Goal: Task Accomplishment & Management: Complete application form

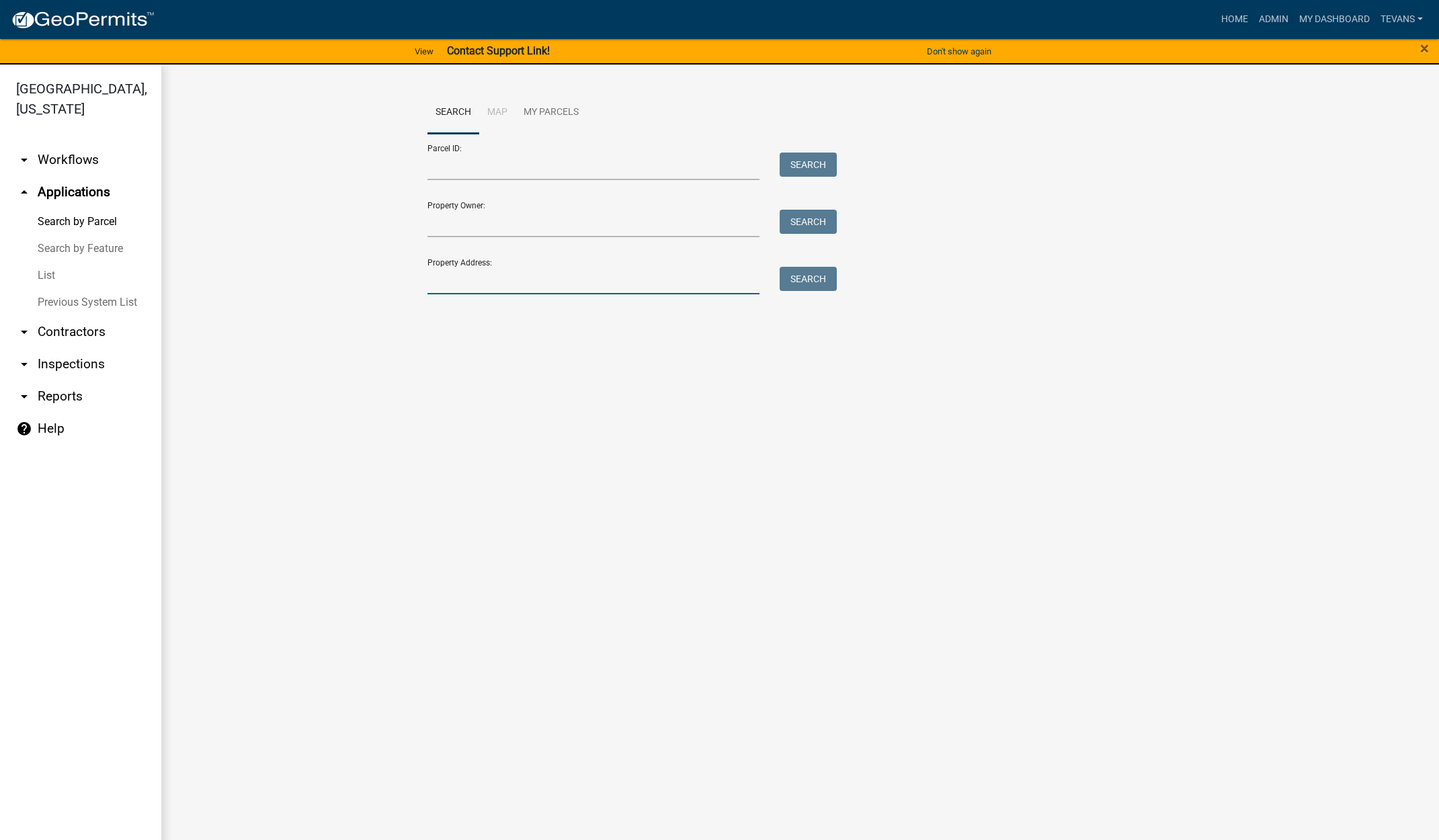
drag, startPoint x: 0, startPoint y: 0, endPoint x: 519, endPoint y: 282, distance: 590.7
click at [519, 282] on input "Property Address:" at bounding box center [594, 281] width 333 height 28
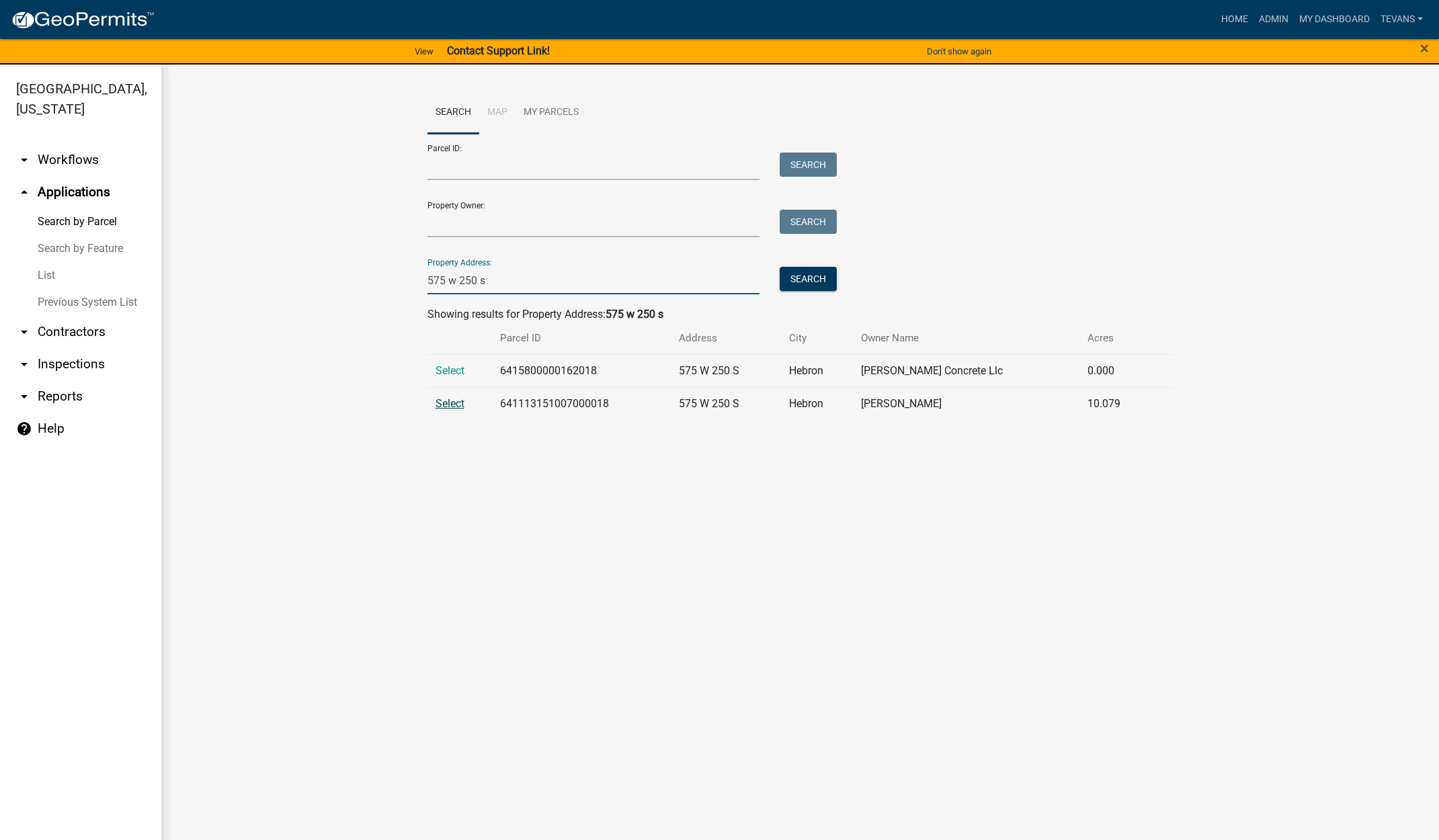
type input "575 w 250 s"
click at [452, 404] on span "Select" at bounding box center [450, 403] width 29 height 13
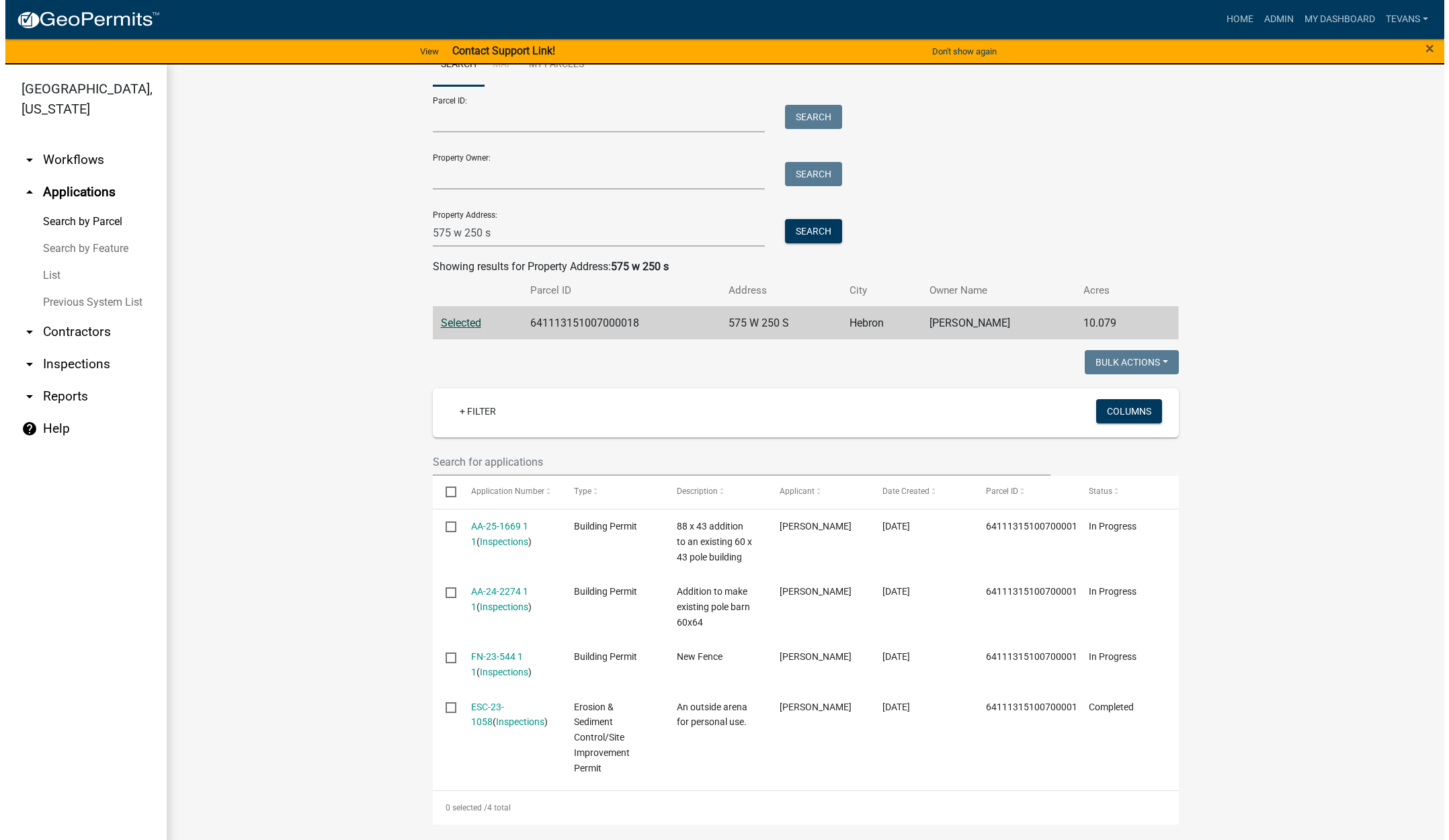
scroll to position [67, 0]
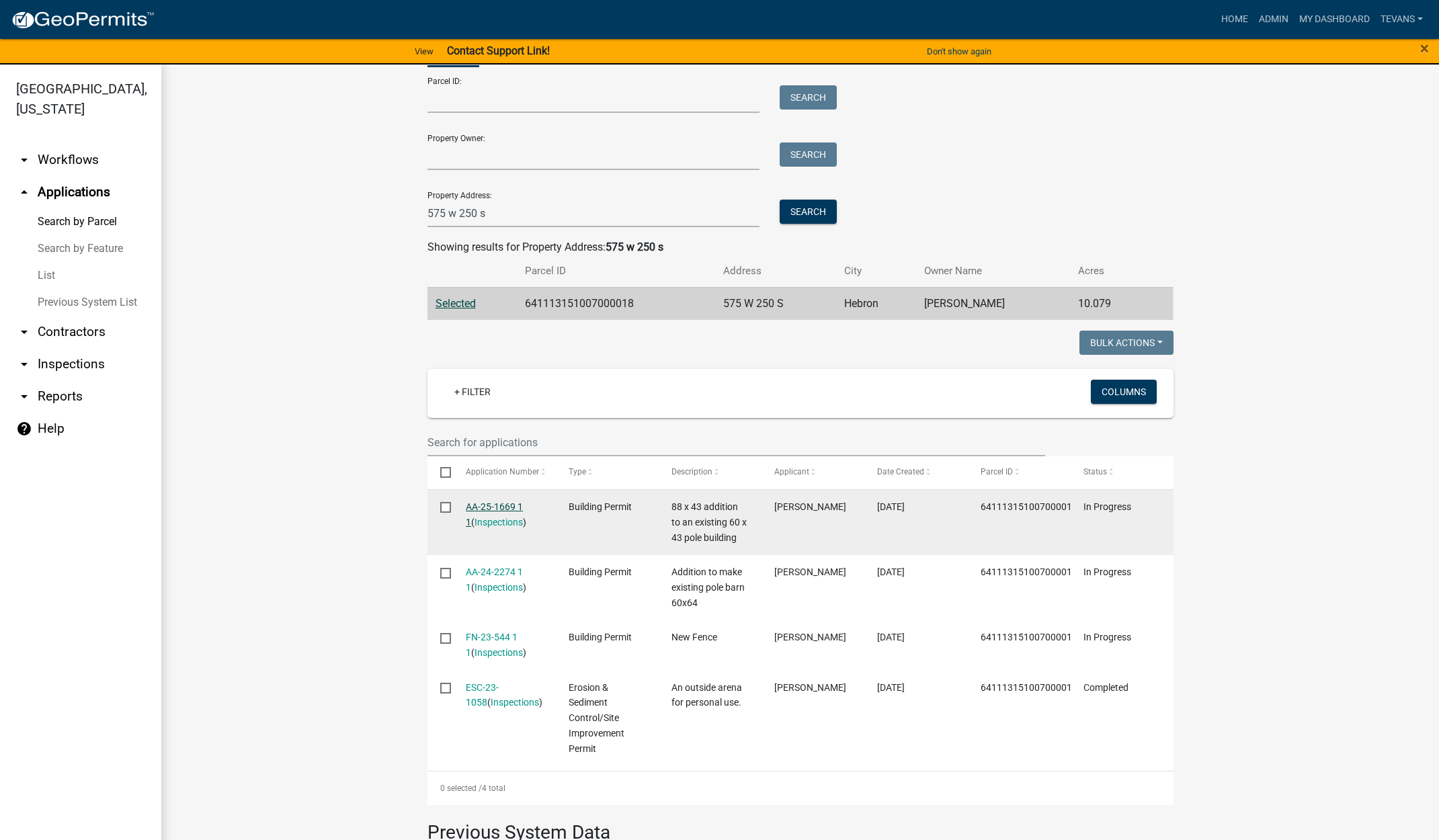
click at [484, 507] on link "AA-25-1669 1 1" at bounding box center [494, 514] width 57 height 26
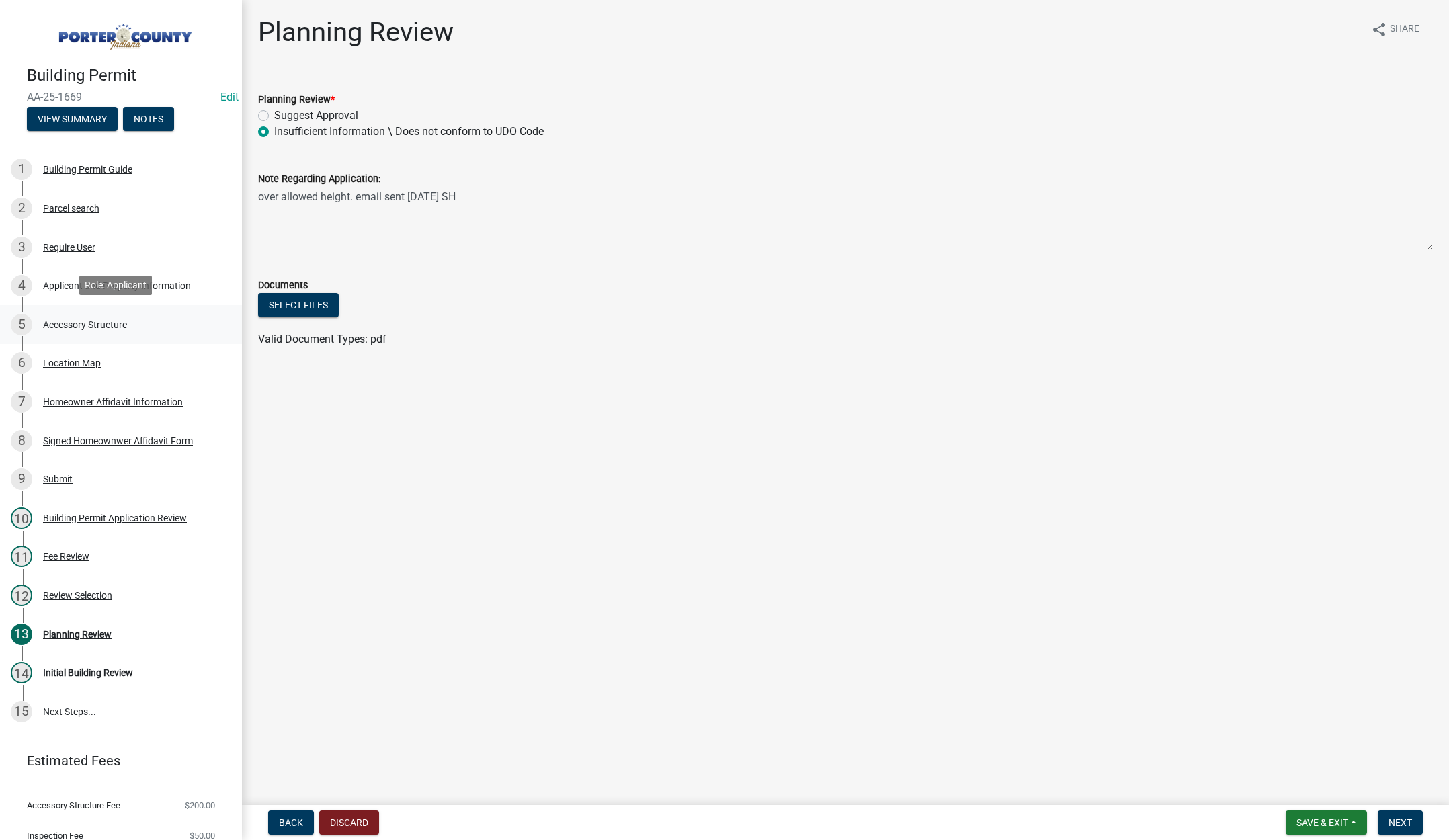
click at [90, 320] on div "Accessory Structure" at bounding box center [85, 325] width 84 height 9
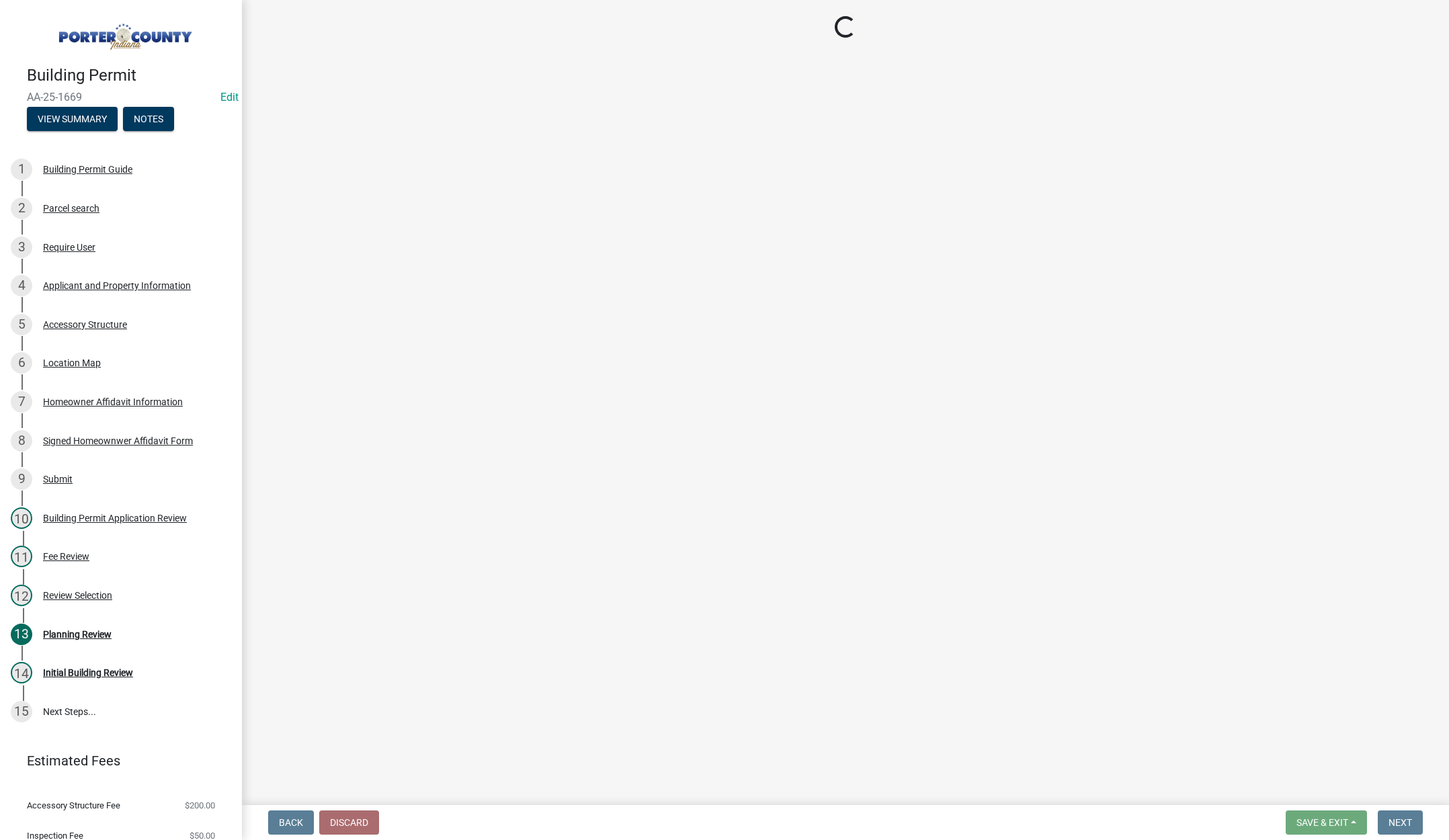
select select "de31ad38-eab4-417a-a8ac-eccf8406b967"
select select "968dc824-c675-4889-9261-eecf15873776"
select select "3cff20c0-3f0c-46d5-8ea1-4d56f0396f42"
select select "d63a0ebc-b44d-481d-ab70-ec75eba29316"
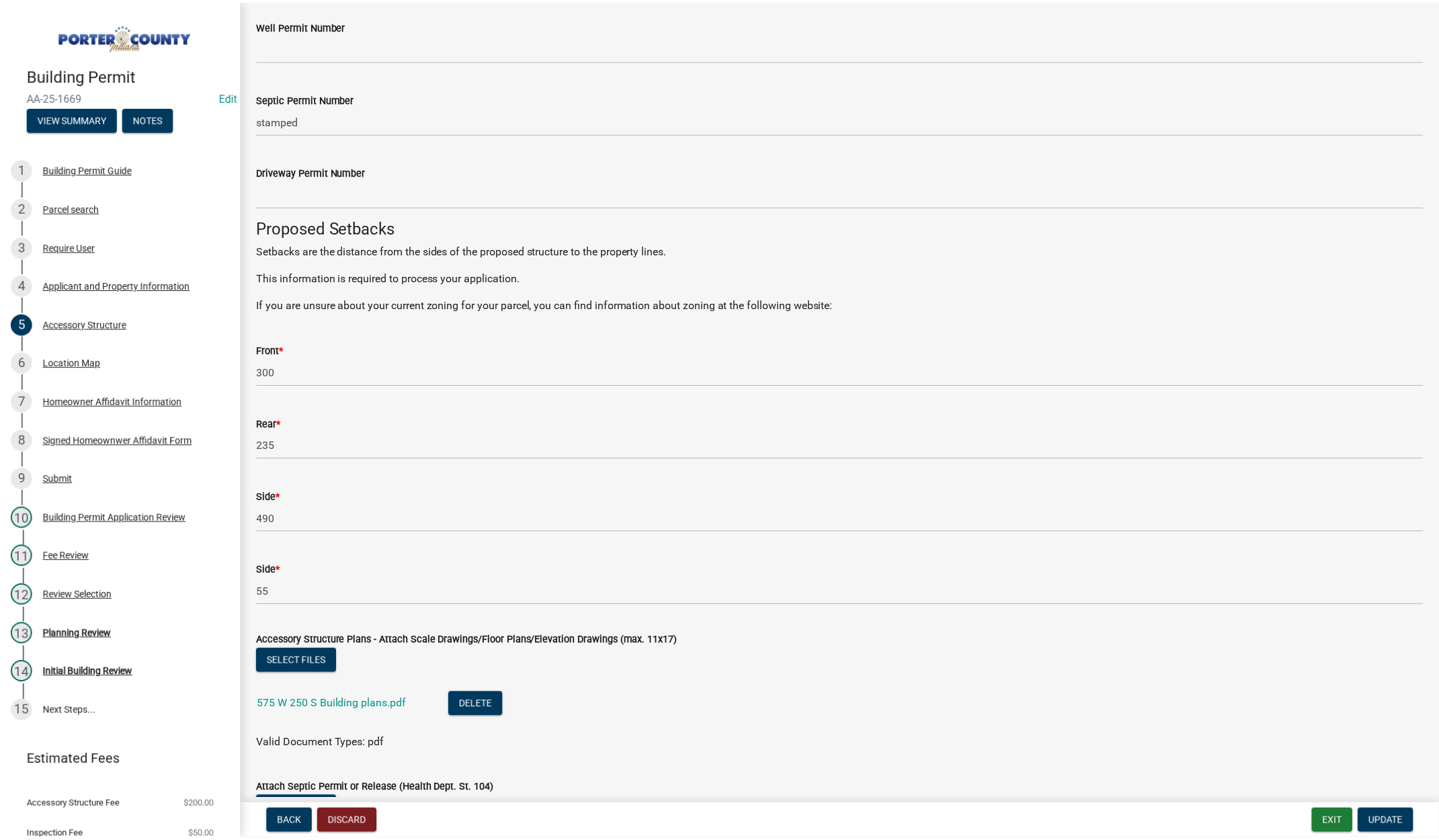
scroll to position [2148, 0]
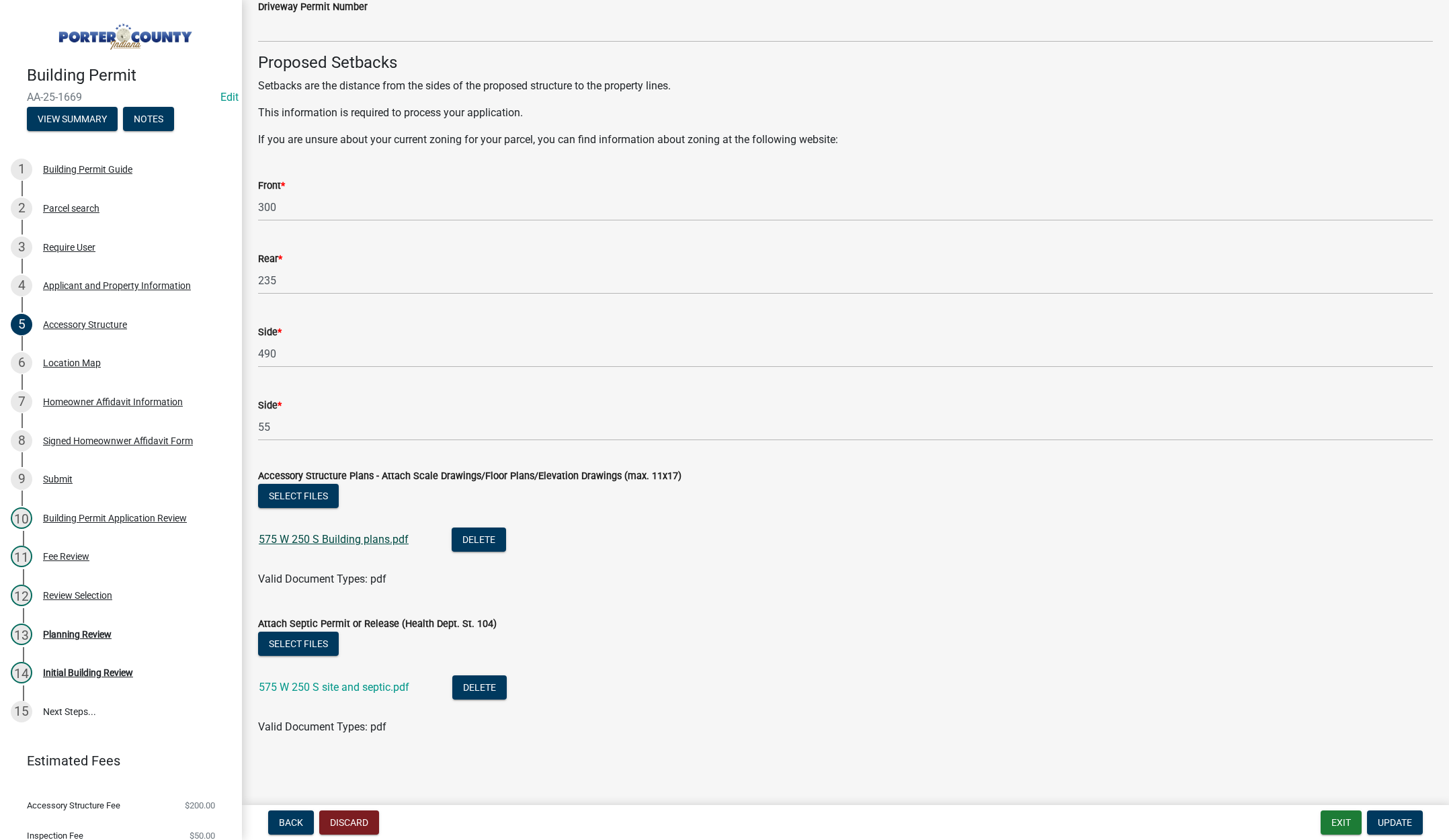
click at [356, 539] on link "575 W 250 S Building plans.pdf" at bounding box center [333, 539] width 150 height 13
click at [1335, 817] on button "Exit" at bounding box center [1340, 822] width 41 height 24
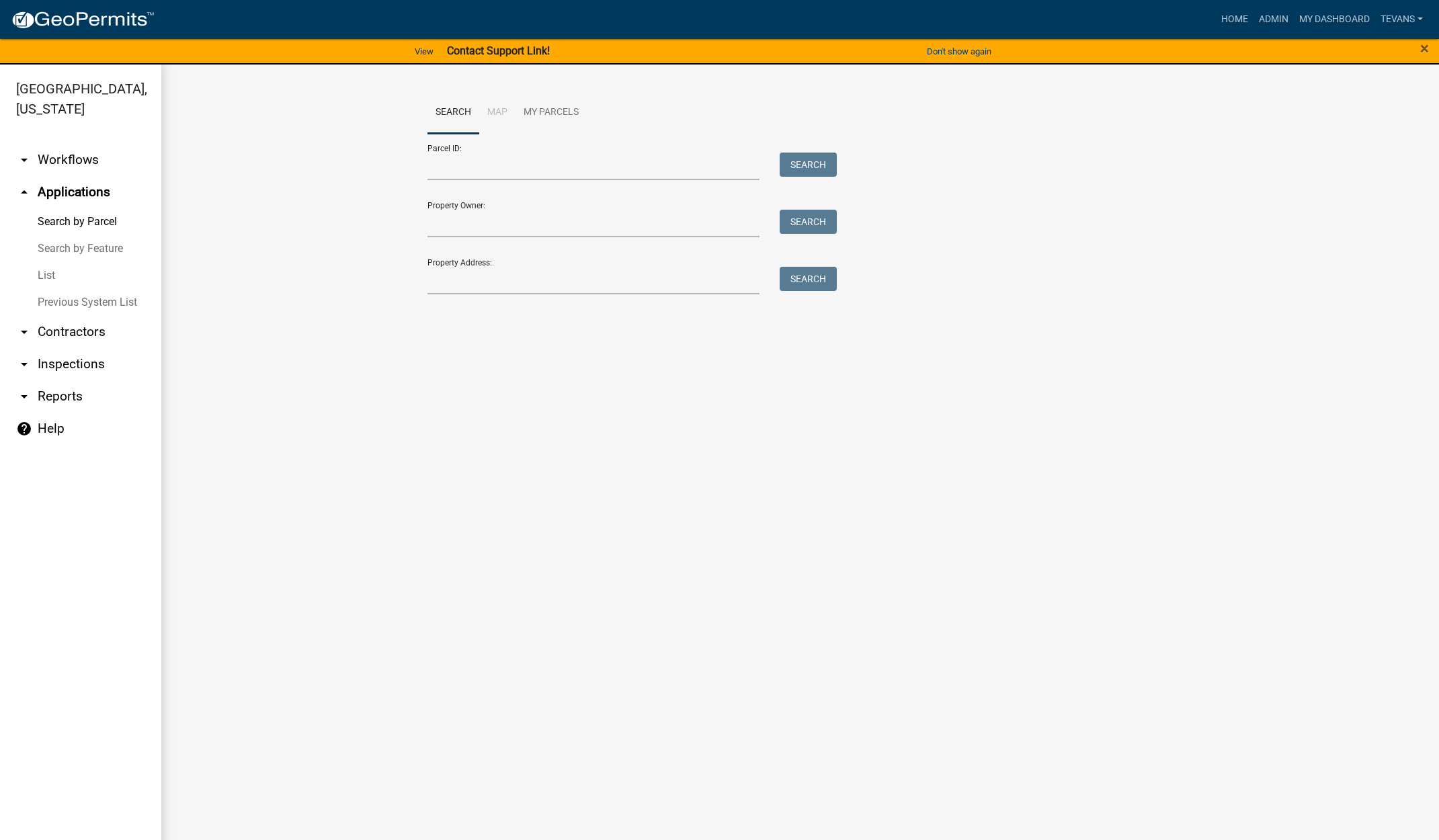
click at [105, 808] on ul "arrow_drop_down Workflows List arrow_drop_up Applications Search by Parcel Sear…" at bounding box center [81, 494] width 162 height 723
